Goal: Information Seeking & Learning: Learn about a topic

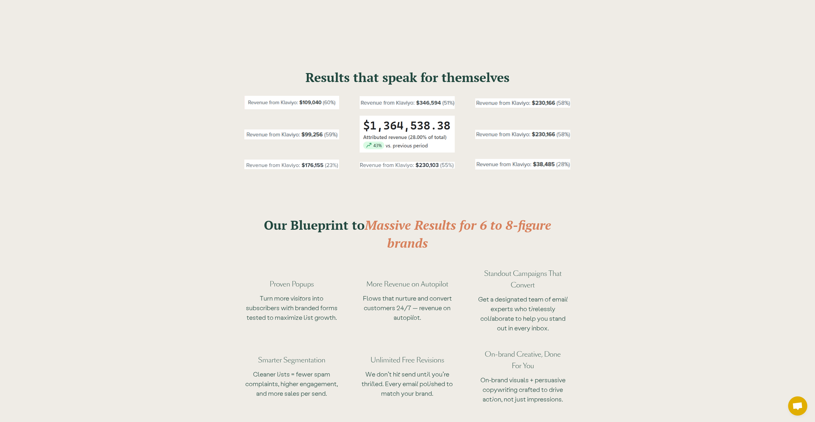
scroll to position [2098, 0]
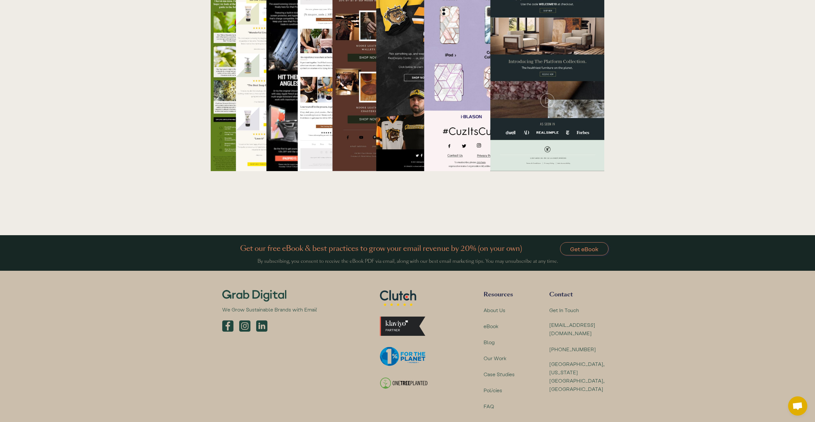
drag, startPoint x: 687, startPoint y: 271, endPoint x: 649, endPoint y: 360, distance: 96.5
click at [489, 338] on div "Blog" at bounding box center [490, 342] width 12 height 8
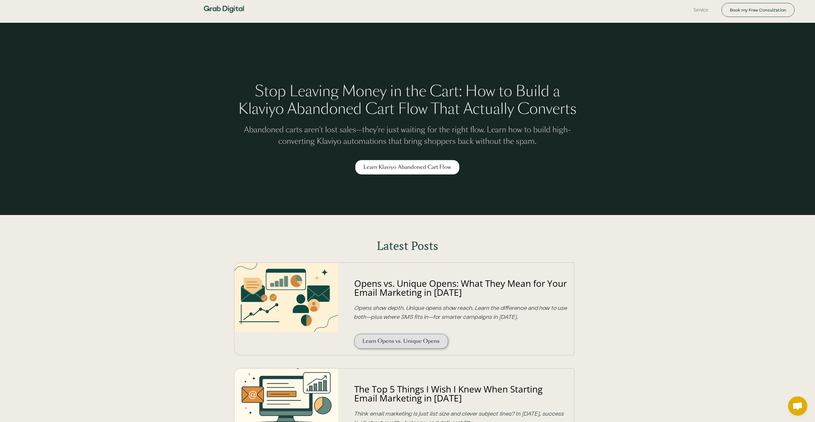
click at [407, 344] on link "Learn Opens vs. Unique Opens" at bounding box center [401, 341] width 94 height 15
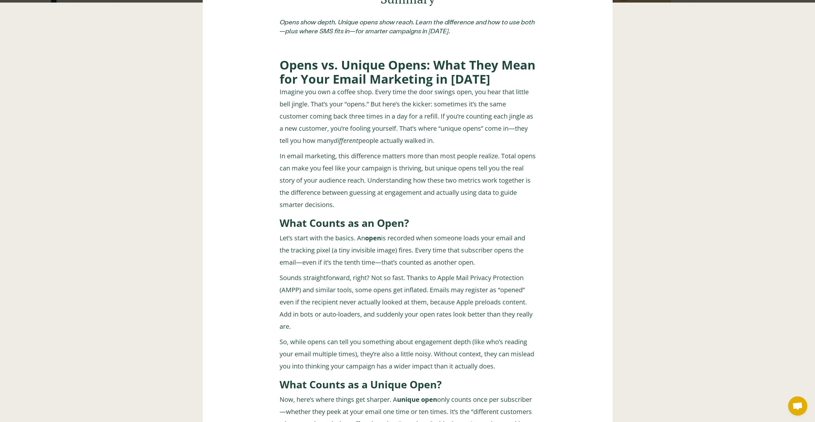
drag, startPoint x: 474, startPoint y: 121, endPoint x: 530, endPoint y: 265, distance: 155.0
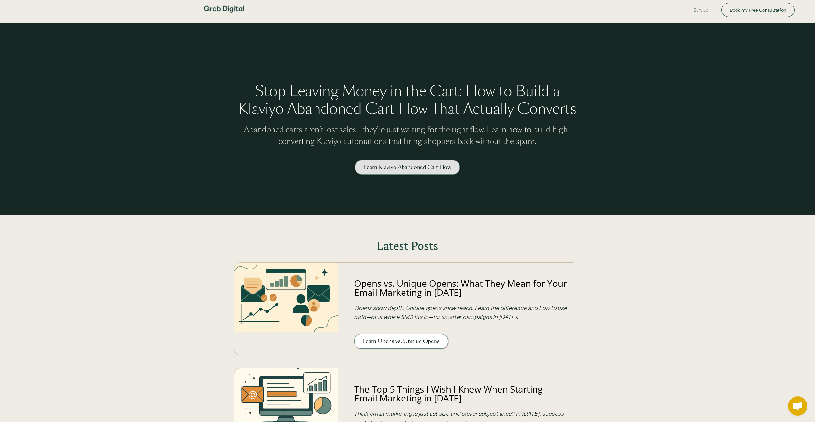
click at [403, 170] on link "Learn Klaviyo Abandoned Cart Flow" at bounding box center [407, 167] width 104 height 15
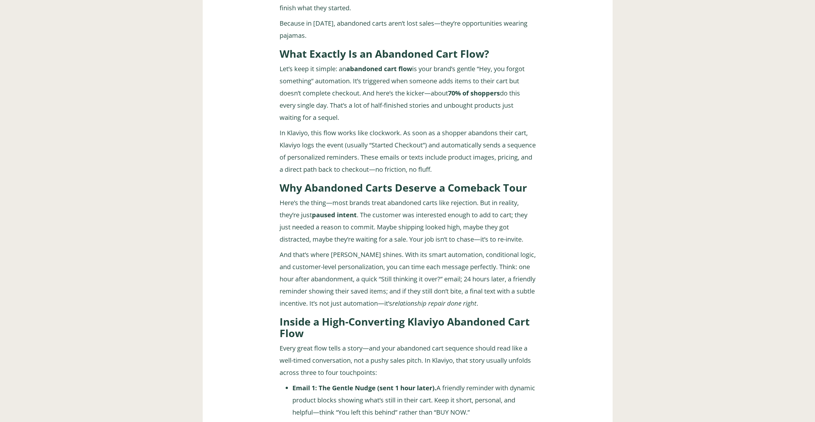
drag, startPoint x: 489, startPoint y: 156, endPoint x: 542, endPoint y: 292, distance: 146.6
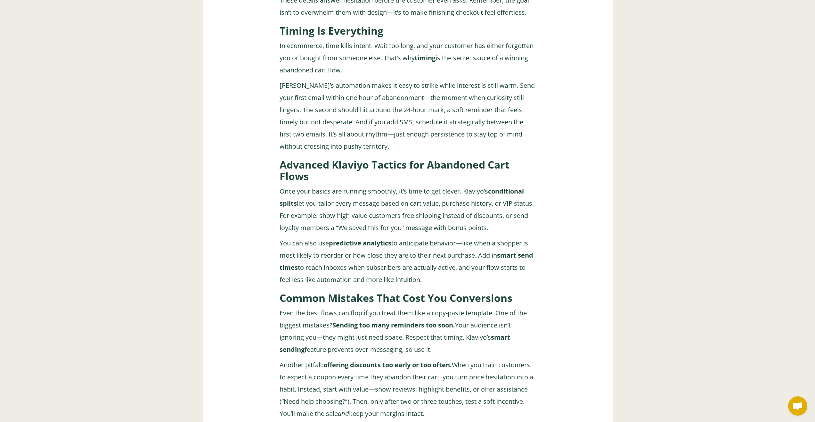
drag, startPoint x: 526, startPoint y: 201, endPoint x: 535, endPoint y: 253, distance: 52.9
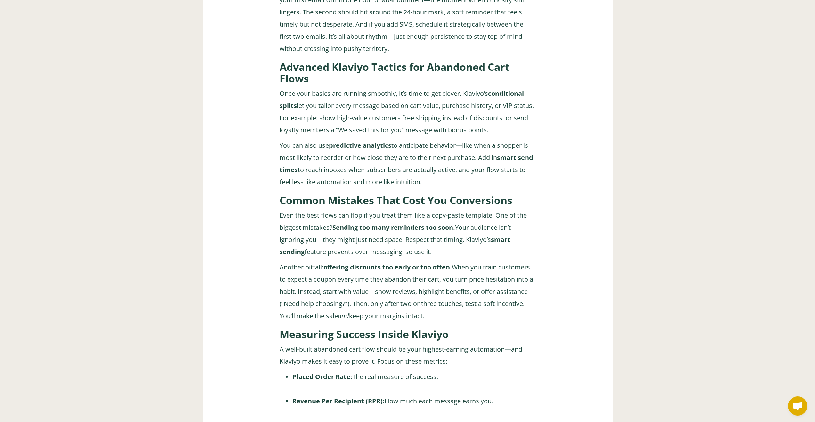
scroll to position [1883, 0]
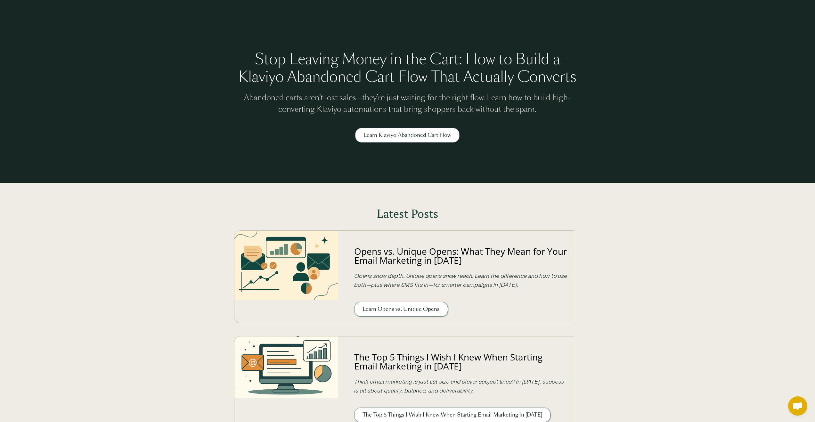
scroll to position [96, 0]
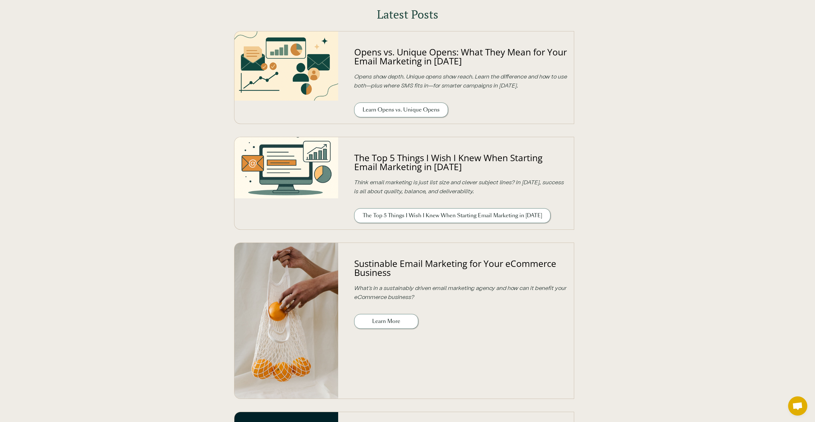
drag, startPoint x: 140, startPoint y: 109, endPoint x: 150, endPoint y: 145, distance: 36.9
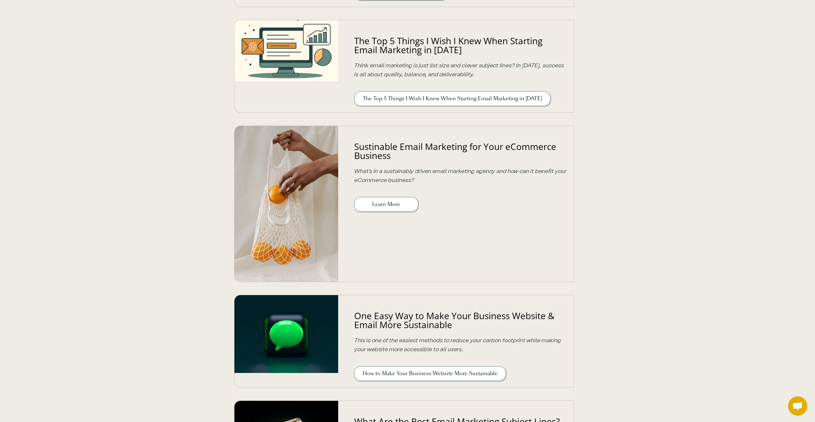
drag, startPoint x: 146, startPoint y: 160, endPoint x: 141, endPoint y: 191, distance: 30.8
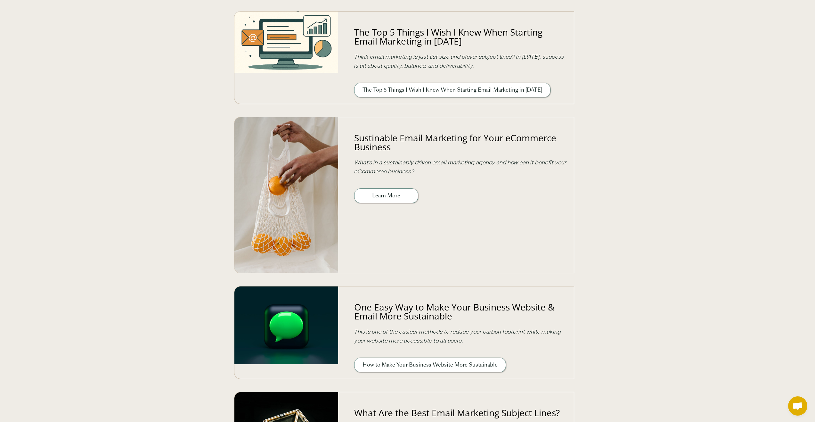
scroll to position [158, 0]
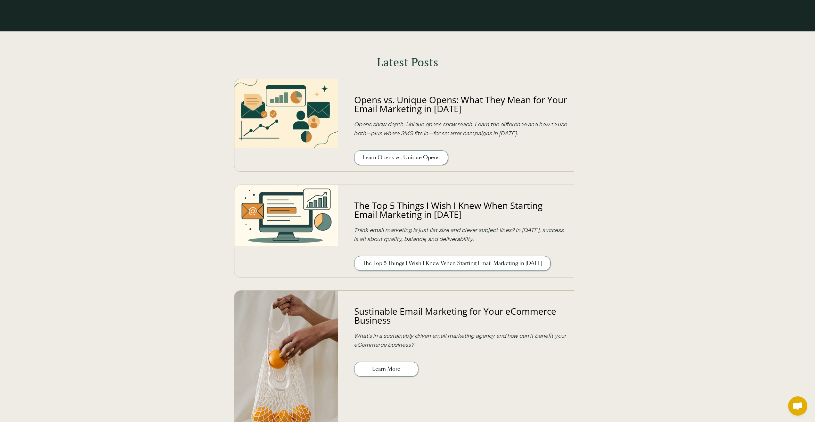
drag, startPoint x: 153, startPoint y: 215, endPoint x: 173, endPoint y: 128, distance: 89.5
